Goal: Obtain resource: Download file/media

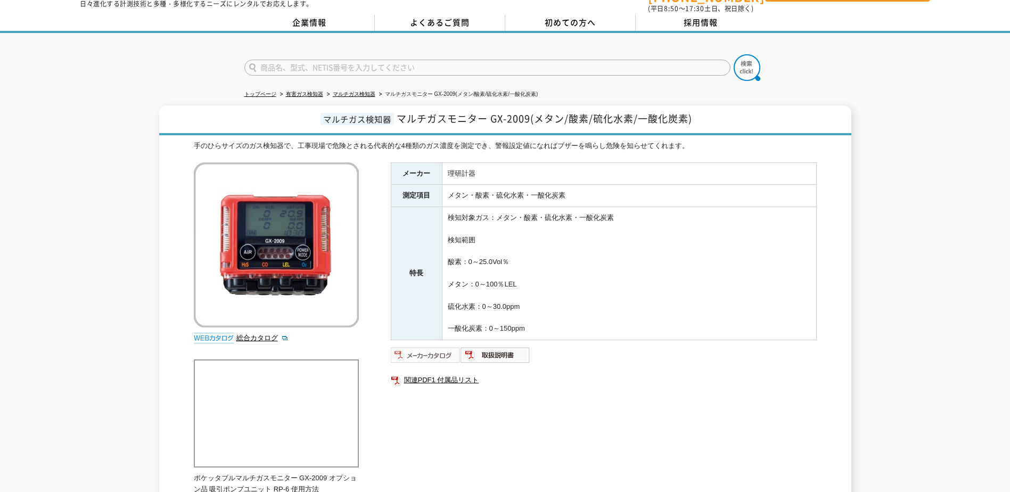
click at [432, 350] on img at bounding box center [426, 354] width 70 height 17
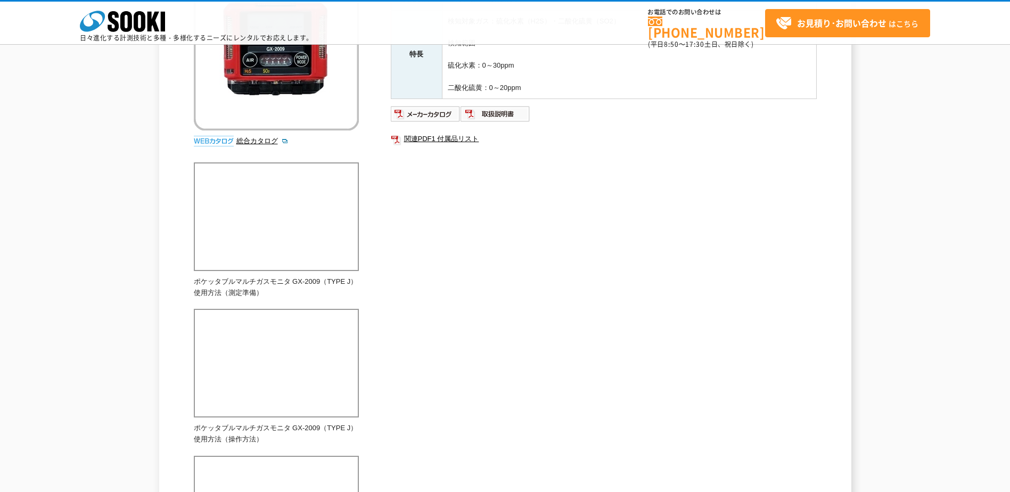
scroll to position [195, 0]
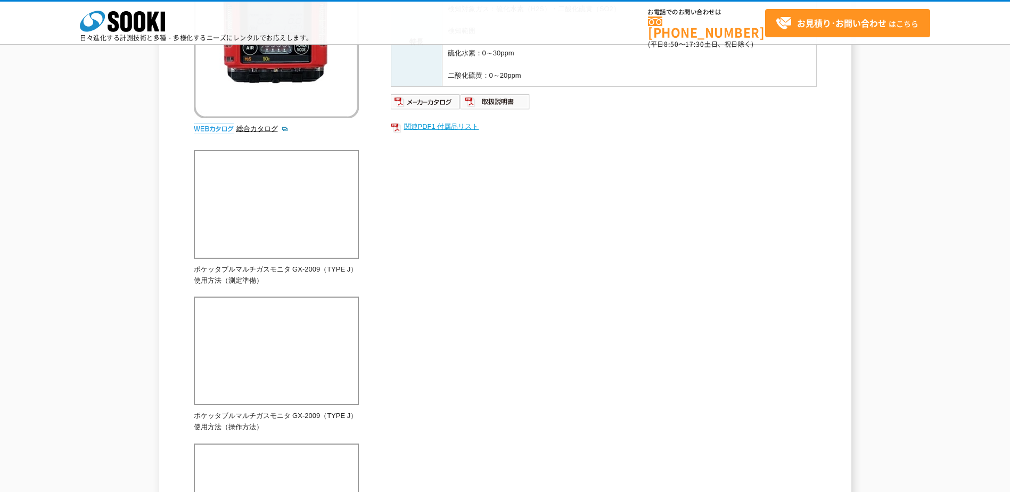
click at [418, 125] on link "関連PDF1 付属品リスト" at bounding box center [604, 127] width 426 height 14
click at [427, 100] on img at bounding box center [426, 101] width 70 height 17
